Goal: Information Seeking & Learning: Learn about a topic

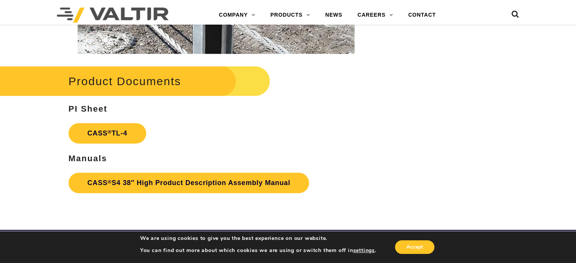
scroll to position [1060, 0]
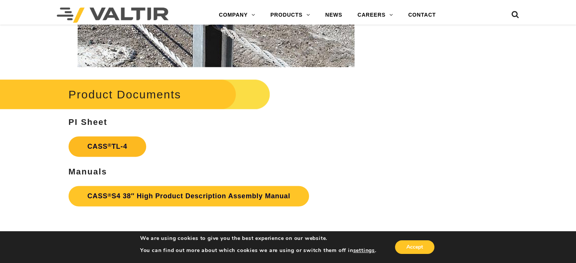
click at [120, 146] on link "CASS ® TL-4" at bounding box center [108, 146] width 78 height 20
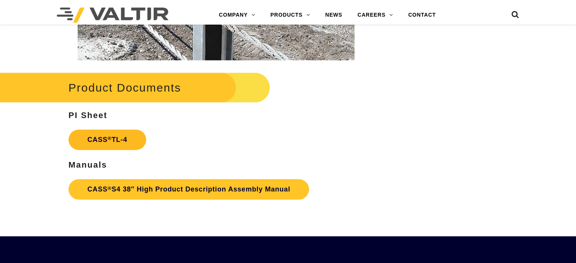
scroll to position [1060, 0]
